Goal: Information Seeking & Learning: Find specific fact

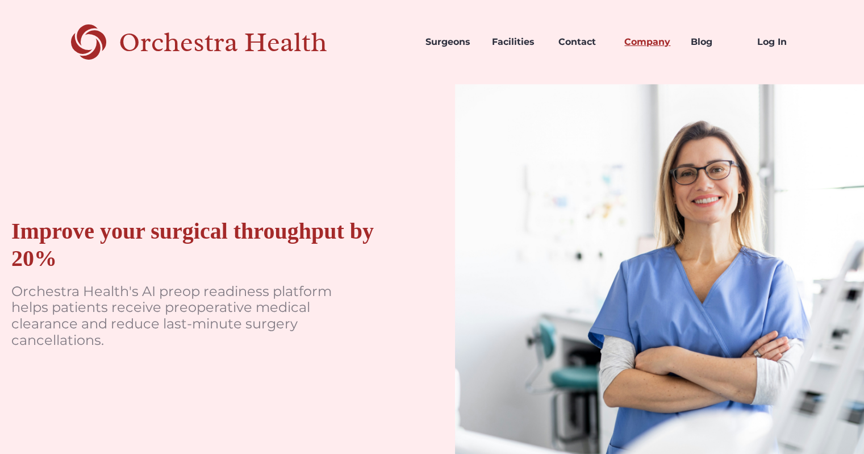
click at [652, 44] on link "Company" at bounding box center [648, 42] width 66 height 39
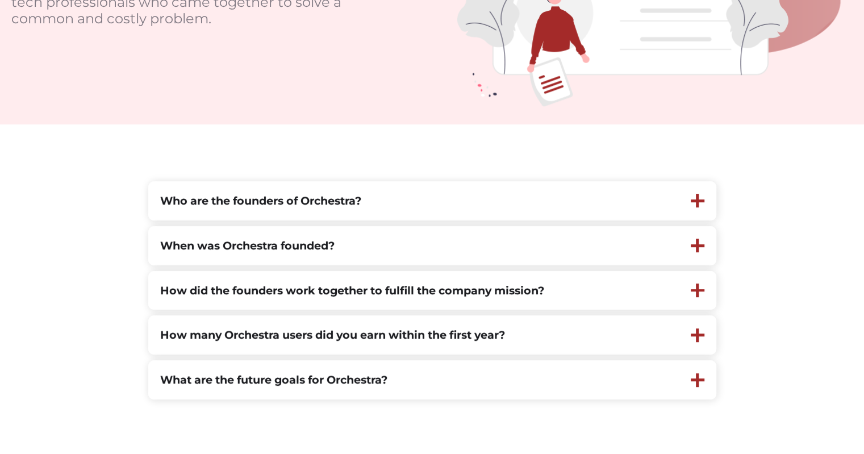
scroll to position [231, 0]
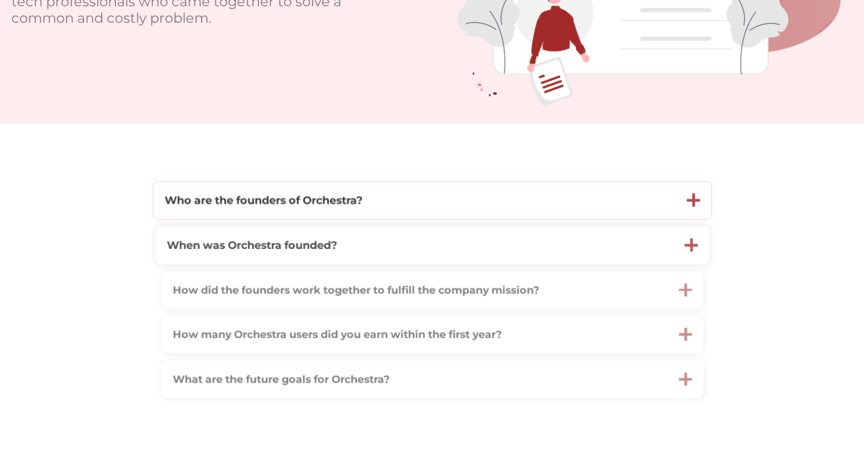
click at [306, 211] on div "Who are the founders of Orchestra?" at bounding box center [414, 200] width 522 height 38
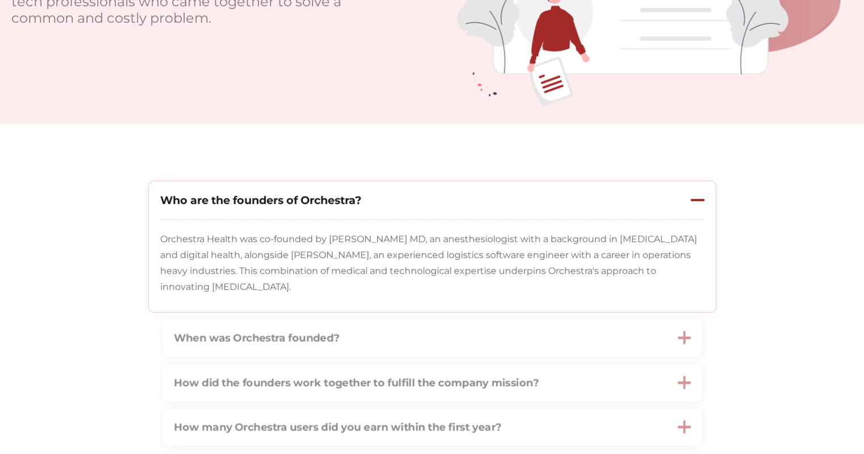
click at [306, 211] on div "Who are the founders of Orchestra?" at bounding box center [414, 200] width 531 height 38
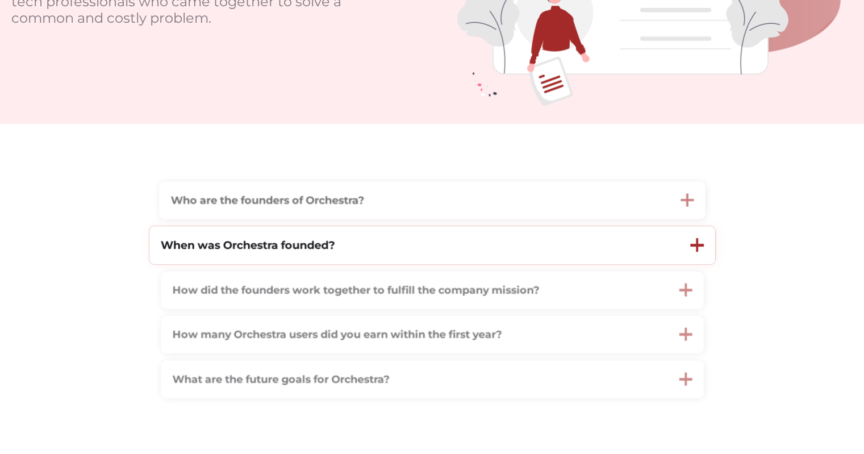
click at [309, 247] on strong "When was Orchestra founded?" at bounding box center [247, 245] width 174 height 14
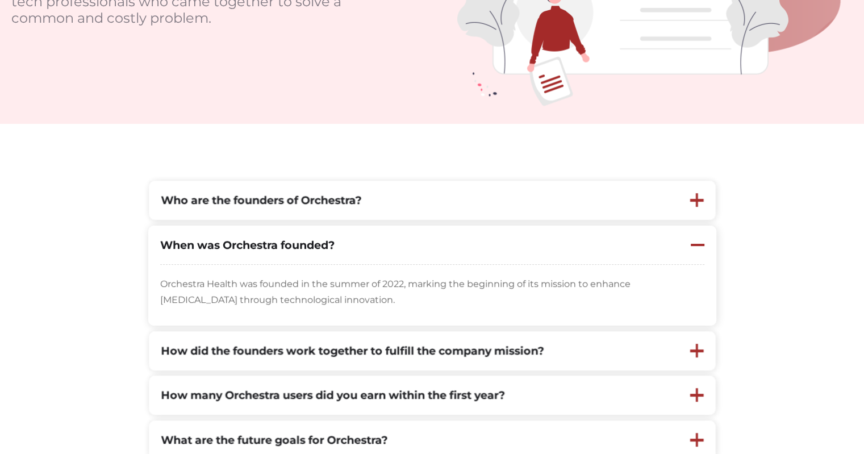
scroll to position [0, 0]
